Goal: Find specific page/section: Find specific page/section

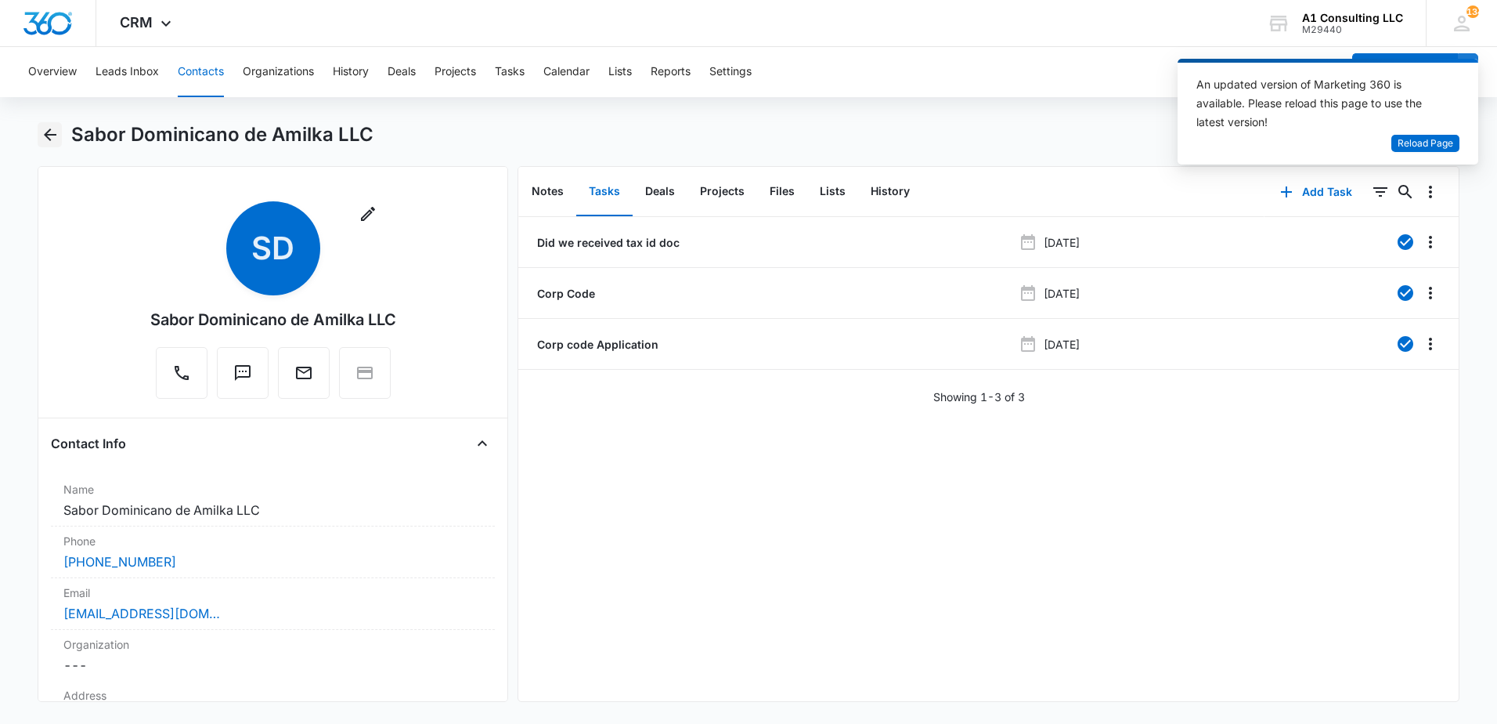
click at [50, 133] on icon "Back" at bounding box center [50, 134] width 19 height 19
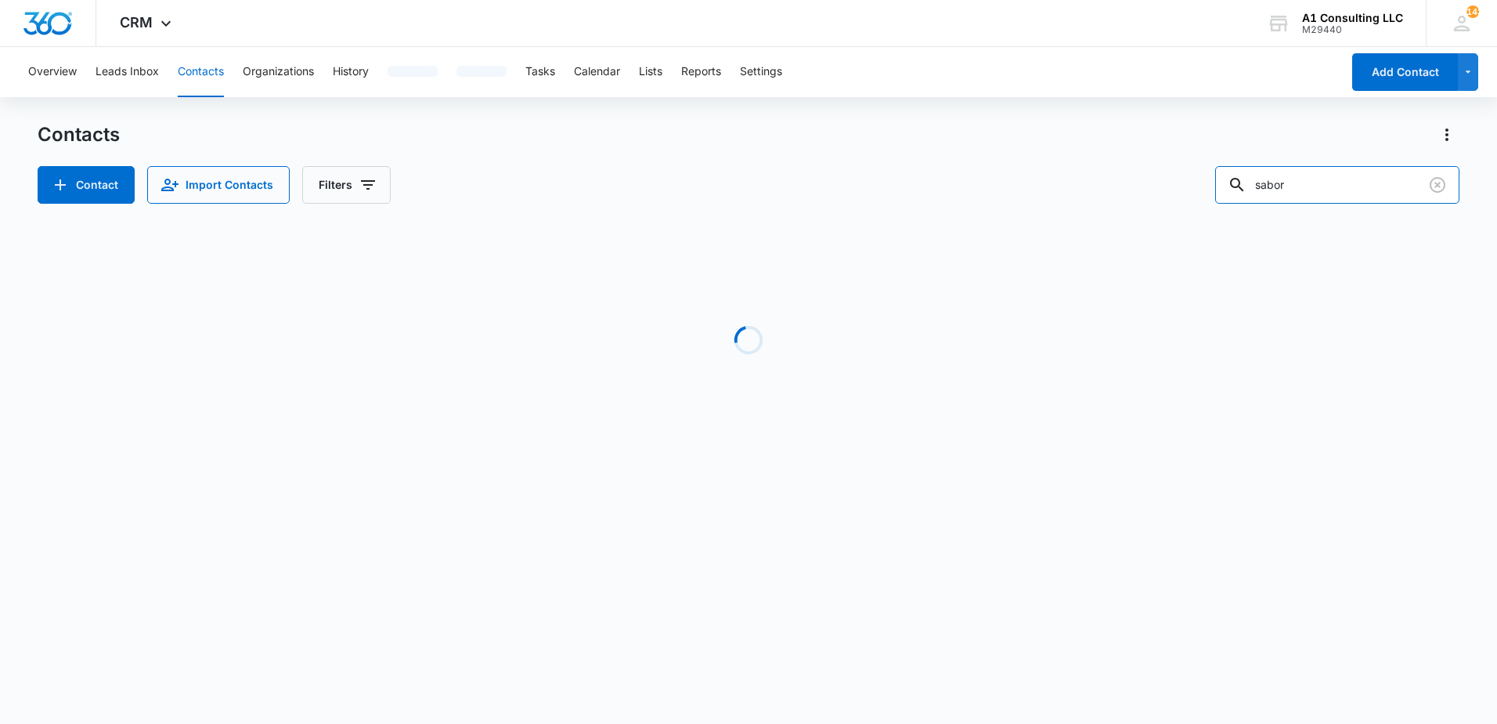
drag, startPoint x: 1365, startPoint y: 190, endPoint x: 1215, endPoint y: 203, distance: 150.9
click at [1215, 203] on div "Contact Import Contacts Filters sabor" at bounding box center [749, 185] width 1422 height 38
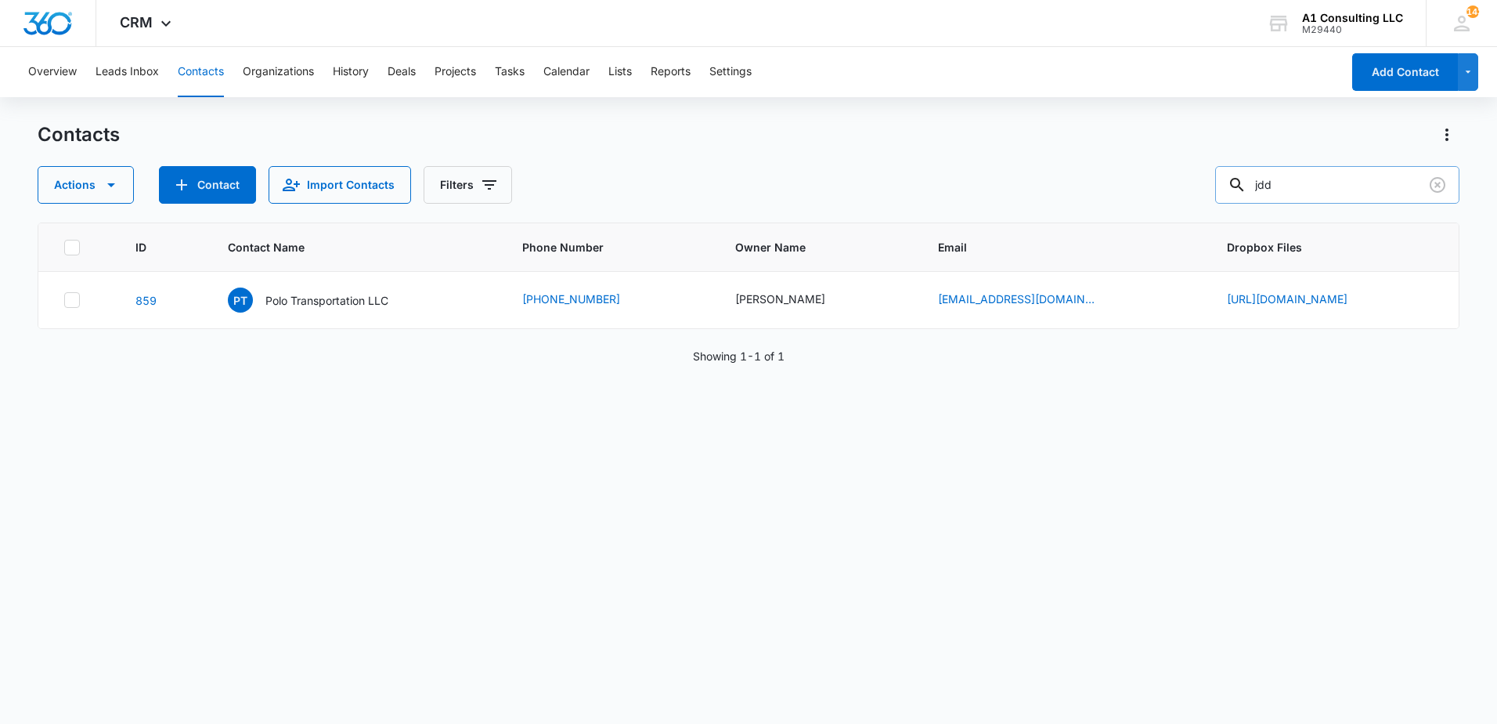
drag, startPoint x: 1289, startPoint y: 190, endPoint x: 1244, endPoint y: 193, distance: 45.6
click at [1251, 193] on div "jdd" at bounding box center [1337, 185] width 244 height 38
drag, startPoint x: 1258, startPoint y: 183, endPoint x: 1190, endPoint y: 193, distance: 69.7
click at [1190, 193] on div "Actions Contact Import Contacts Filters JDD" at bounding box center [749, 185] width 1422 height 38
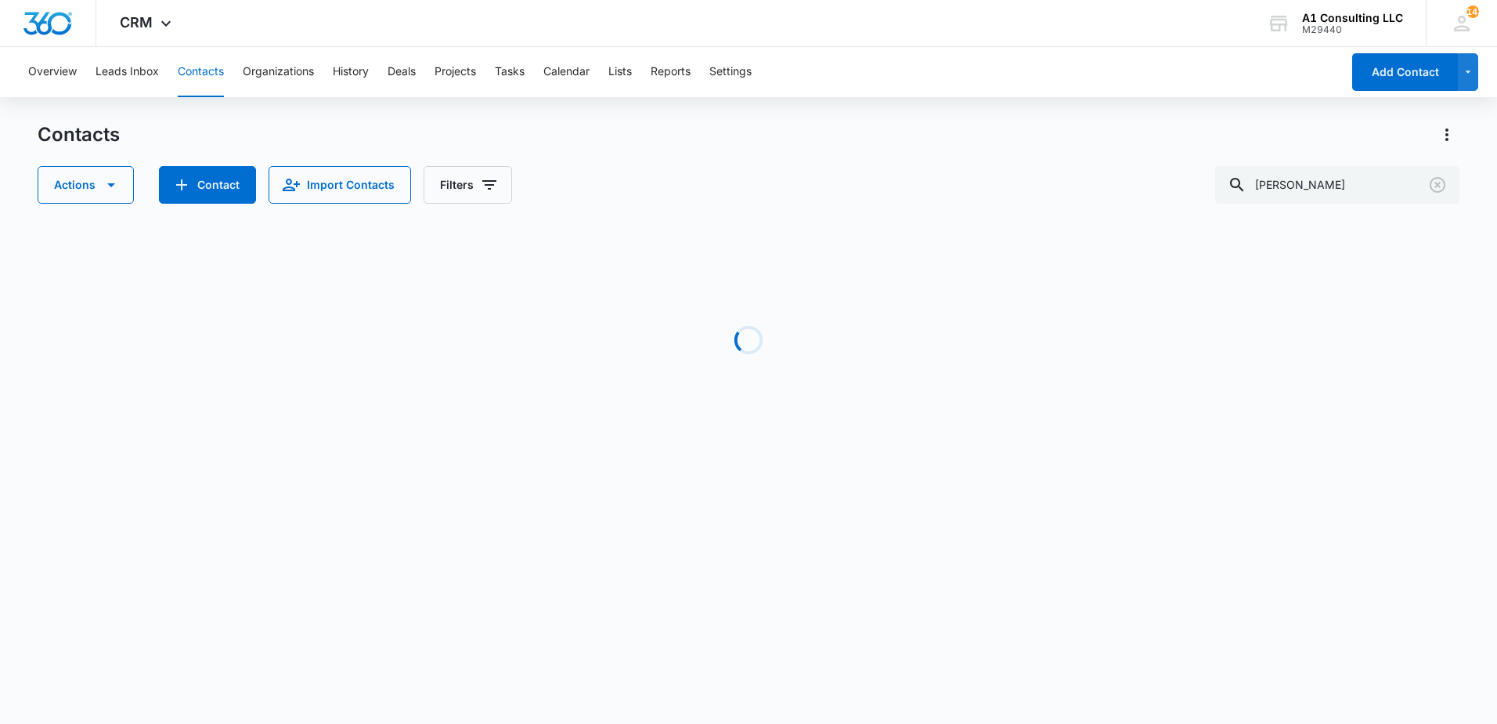
click at [1042, 114] on div "Overview Leads Inbox Contacts Organizations History Deals Projects Tasks Calend…" at bounding box center [748, 261] width 1497 height 429
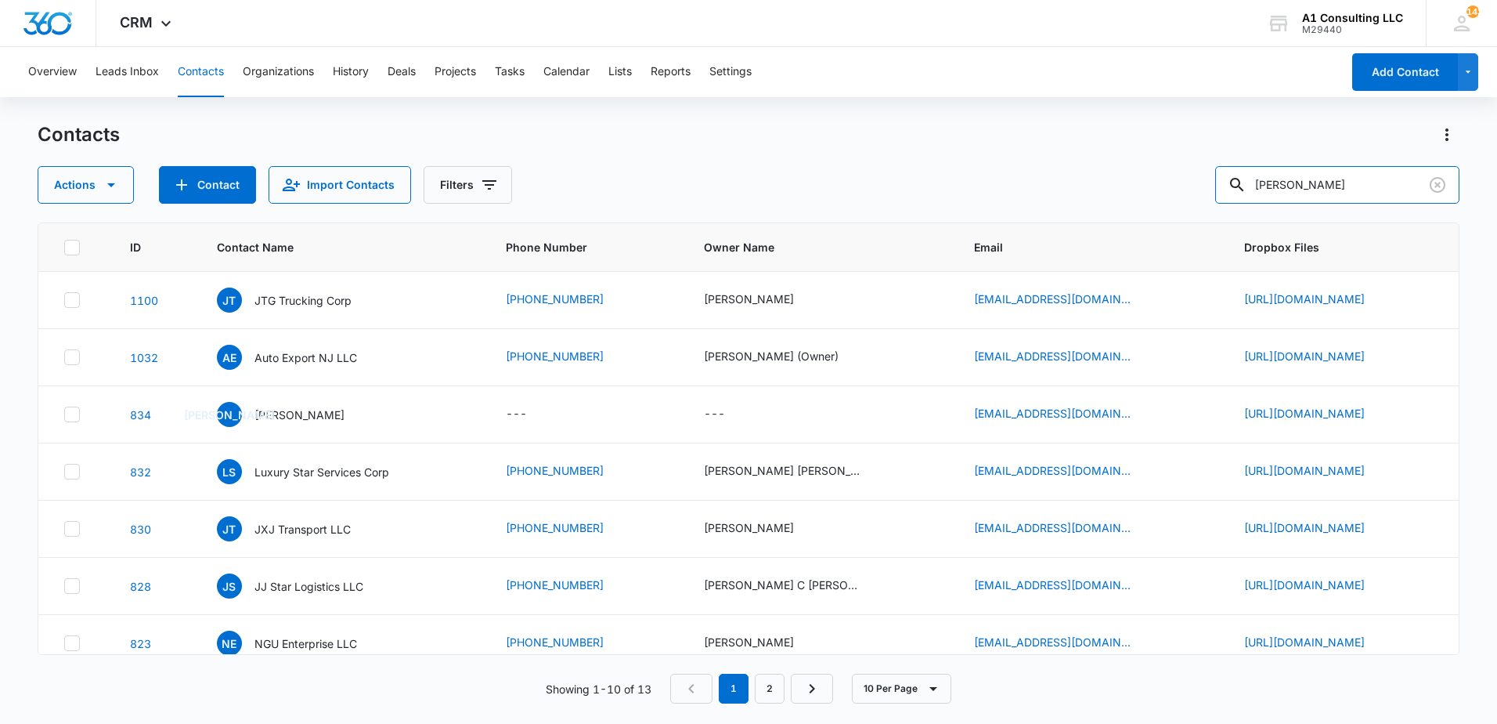
drag, startPoint x: 1326, startPoint y: 188, endPoint x: 1135, endPoint y: 188, distance: 191.1
click at [1135, 188] on div "Actions Contact Import Contacts Filters Juan" at bounding box center [749, 185] width 1422 height 38
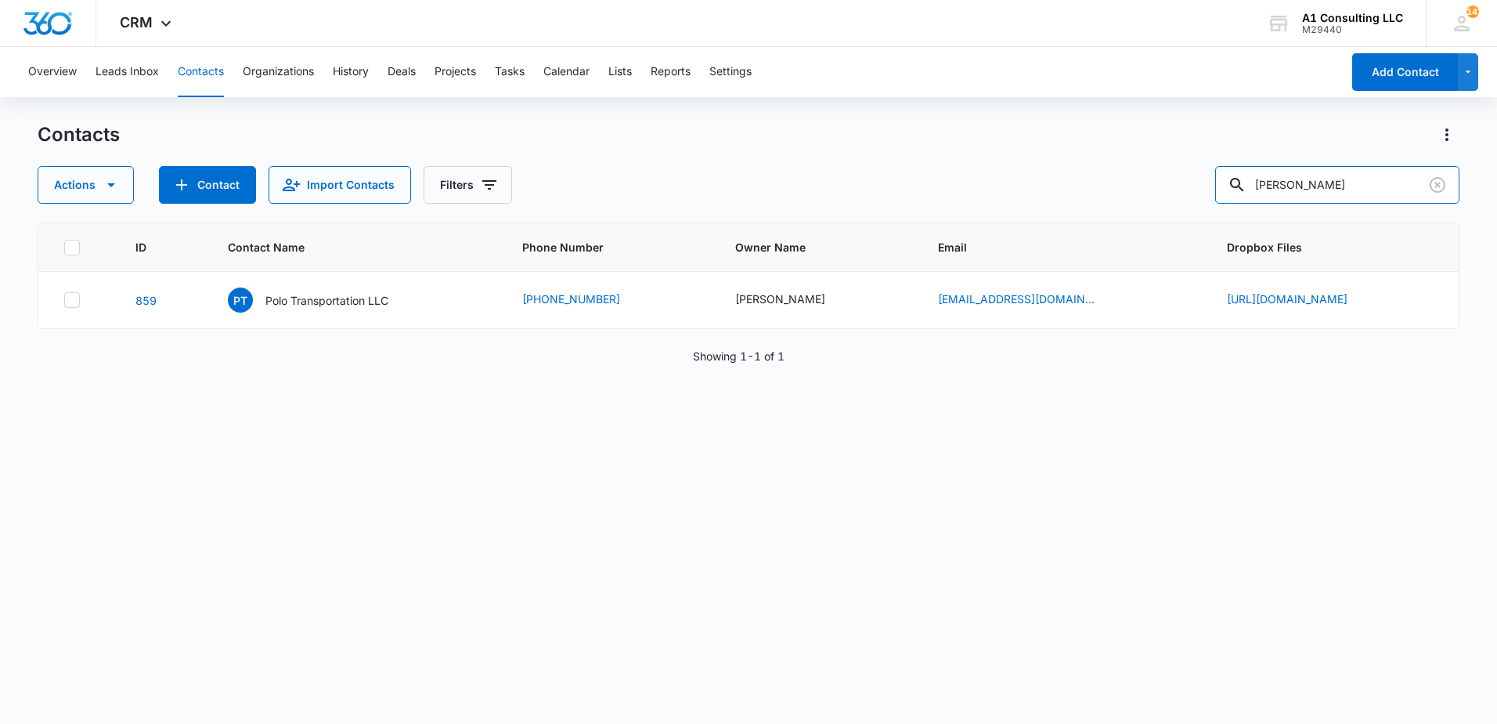
type input "Juan"
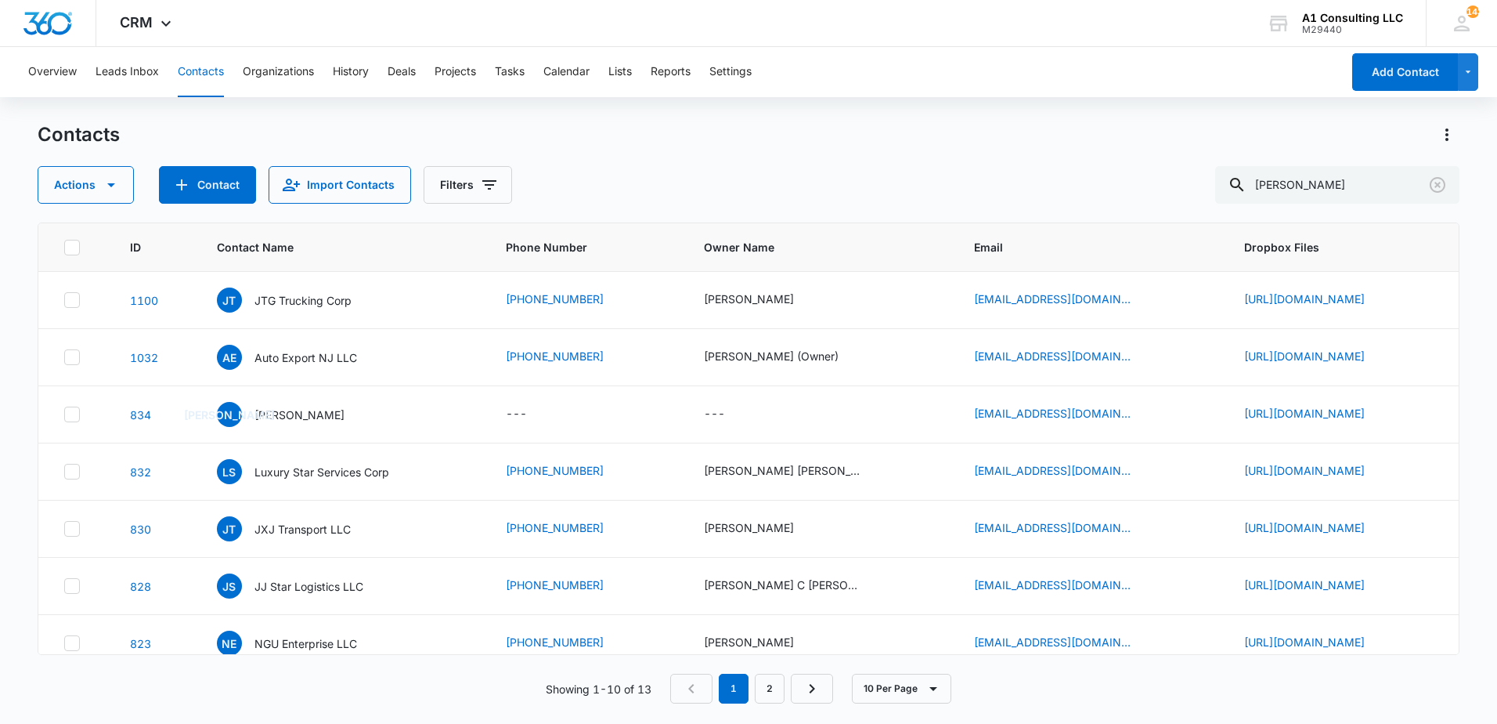
click at [757, 184] on div "Actions Contact Import Contacts Filters Juan" at bounding box center [749, 185] width 1422 height 38
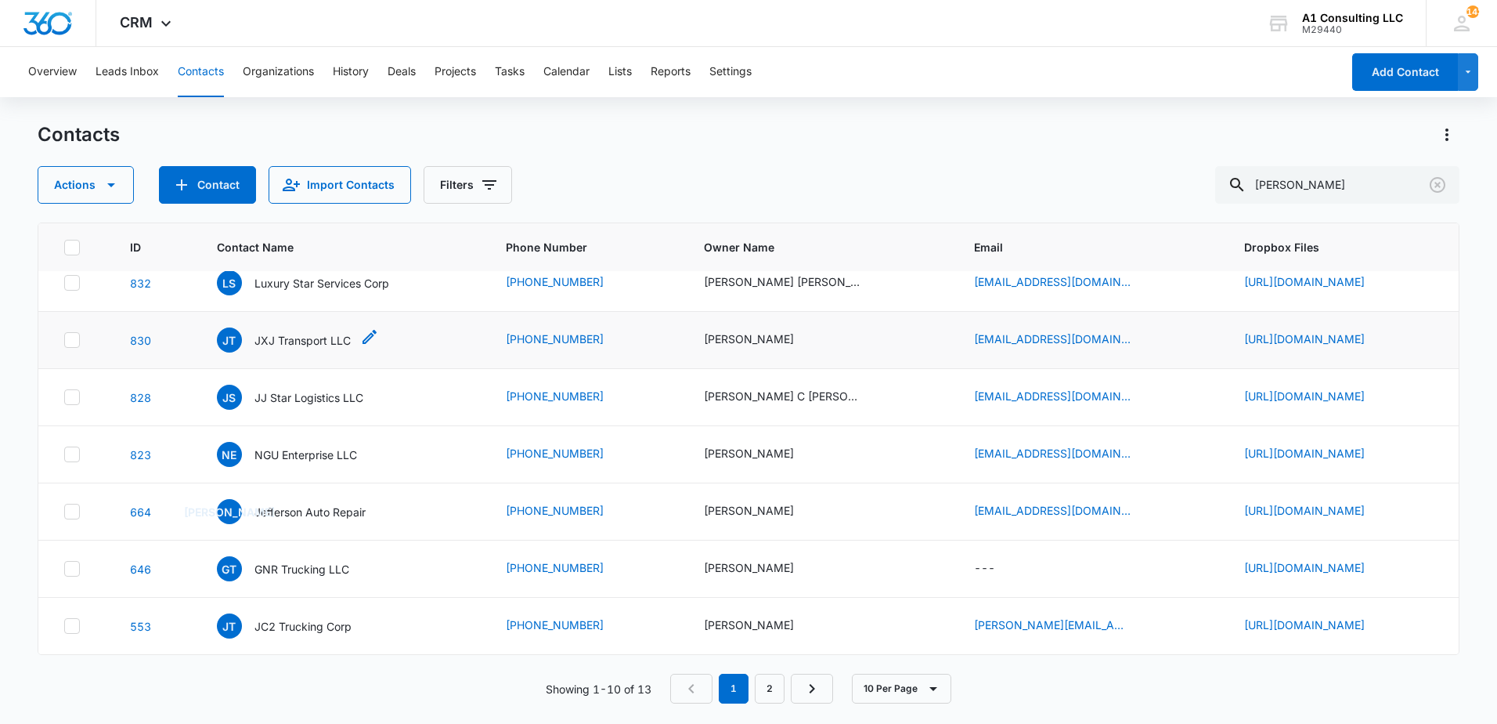
scroll to position [255, 0]
click at [774, 695] on link "2" at bounding box center [770, 688] width 30 height 30
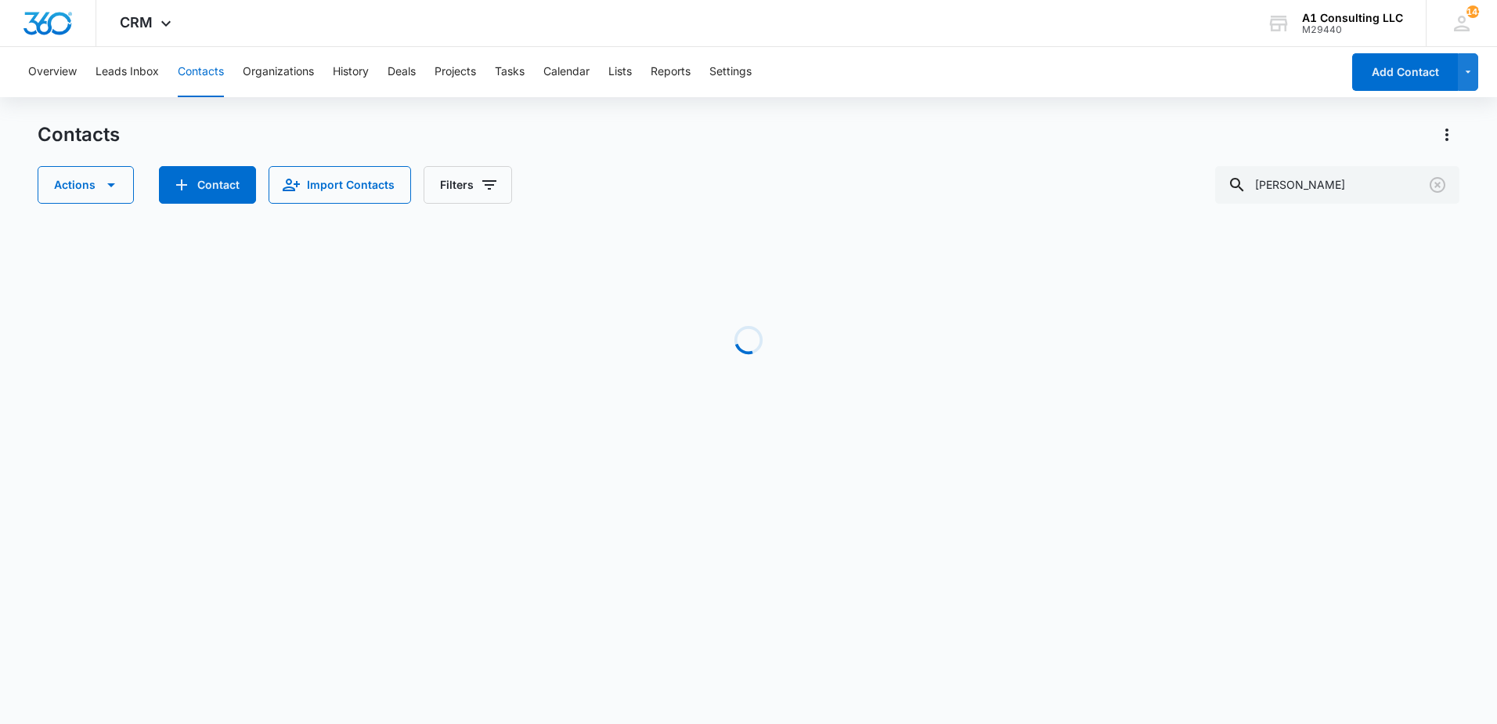
scroll to position [0, 0]
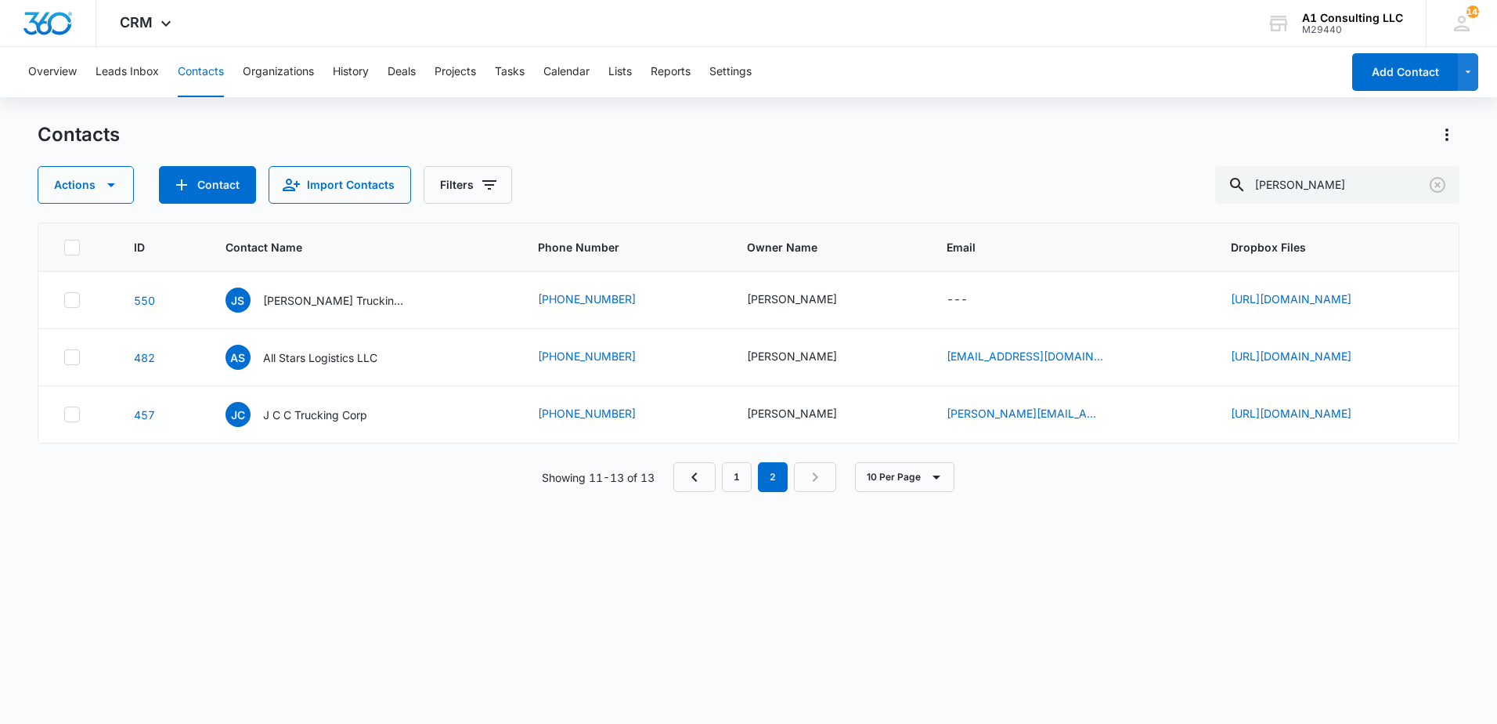
click at [772, 142] on div "Contacts" at bounding box center [749, 134] width 1422 height 25
click at [719, 153] on div "Contacts Actions Contact Import Contacts Filters Juan" at bounding box center [749, 162] width 1422 height 81
click at [735, 487] on link "1" at bounding box center [737, 477] width 30 height 30
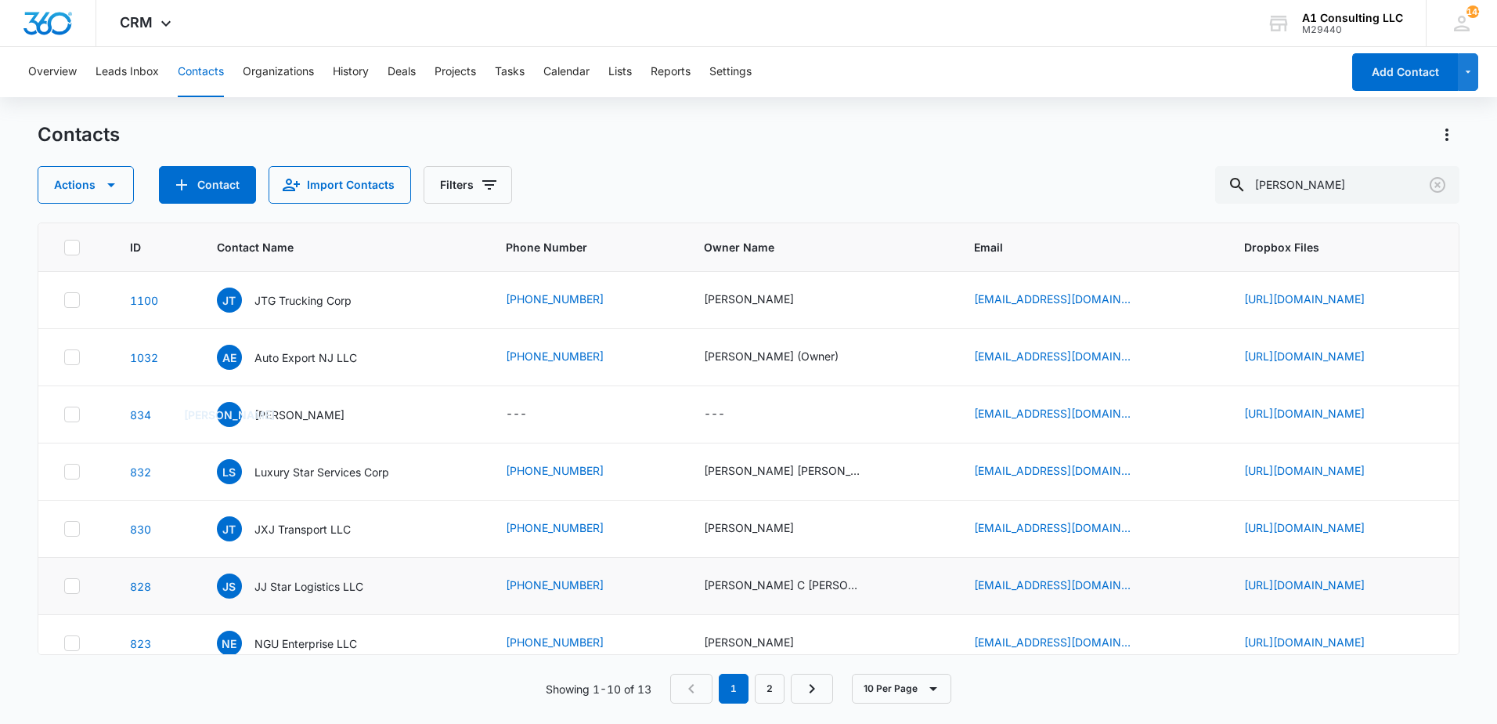
scroll to position [255, 0]
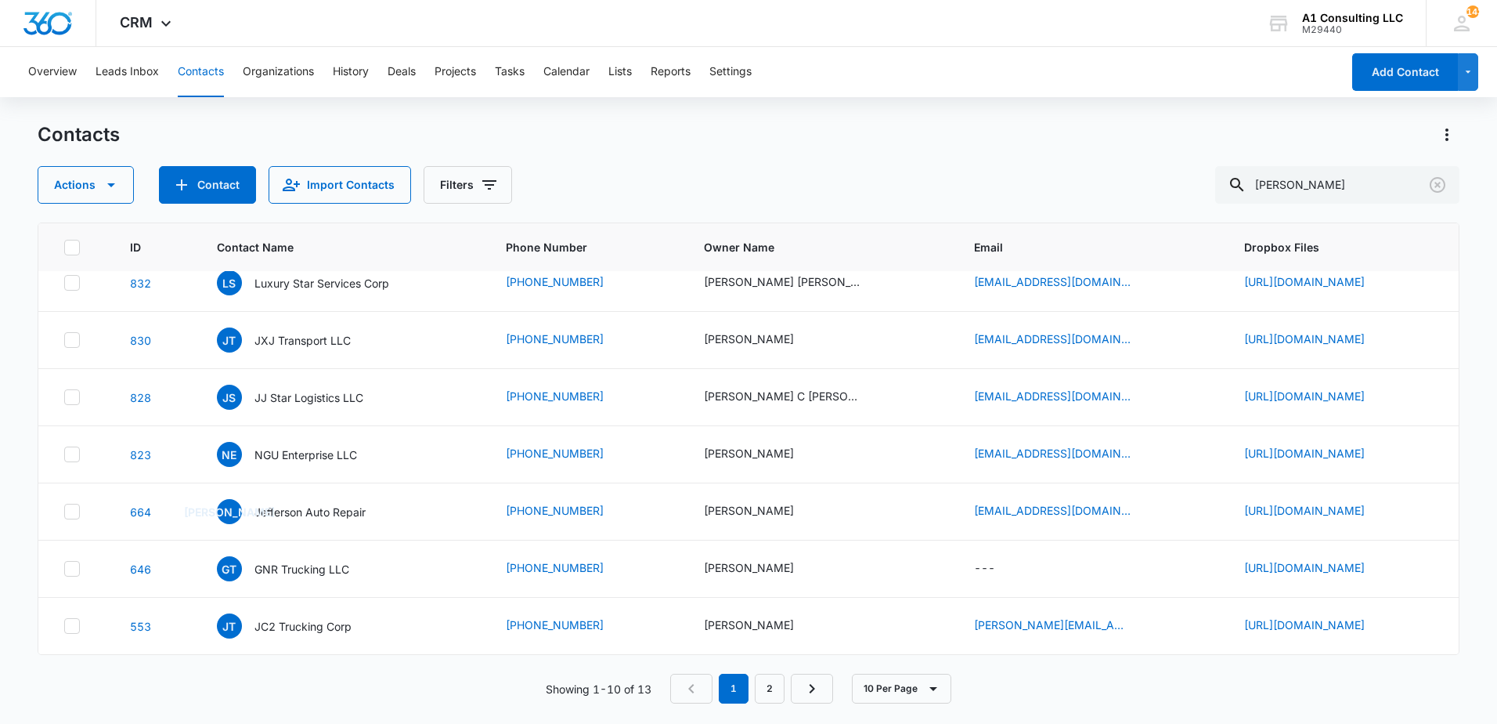
click at [731, 151] on div "Contacts Actions Contact Import Contacts Filters Juan" at bounding box center [749, 162] width 1422 height 81
click at [746, 182] on div "Actions Contact Import Contacts Filters Juan" at bounding box center [749, 185] width 1422 height 38
